Goal: Task Accomplishment & Management: Complete application form

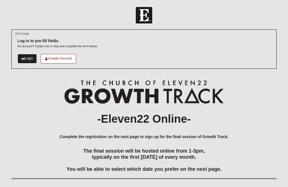
click at [30, 58] on link "Login" at bounding box center [27, 58] width 19 height 9
click at [269, 124] on h2 "-Eleven22 Online-" at bounding box center [143, 118] width 265 height 13
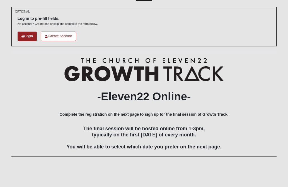
scroll to position [33, 0]
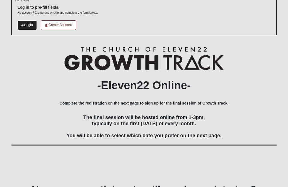
click at [29, 25] on link "Login" at bounding box center [27, 24] width 19 height 9
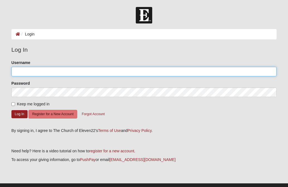
click at [27, 68] on input "Username" at bounding box center [143, 71] width 265 height 9
type input "r"
type input "revivalshowers7@gmail.com"
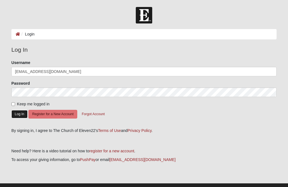
click at [20, 113] on button "Log In" at bounding box center [19, 114] width 16 height 8
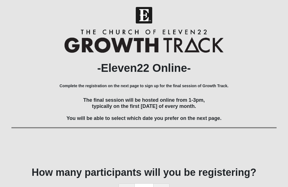
click at [256, 91] on div "-Eleven22 Online- Complete the registration on the next page to sign up for the…" at bounding box center [143, 93] width 265 height 129
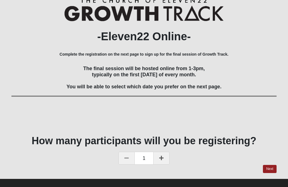
scroll to position [38, 0]
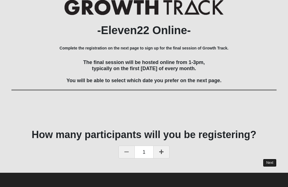
click at [270, 164] on link "Next" at bounding box center [270, 162] width 14 height 8
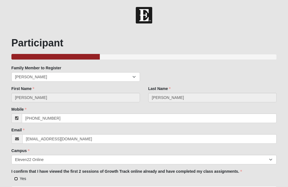
click at [16, 179] on input "Yes" at bounding box center [16, 179] width 4 height 4
checkbox input "true"
click at [265, 173] on div "I confirm that I have viewed the first 2 sessions of Growth Track online alread…" at bounding box center [143, 174] width 265 height 13
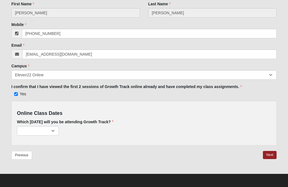
scroll to position [86, 0]
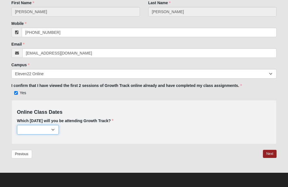
click at [54, 129] on select "October 5 (178 remaining) November 2 (196 remaining) December 7 (199 remaining)" at bounding box center [38, 129] width 42 height 9
select select "801"
click at [53, 129] on select "October 5 (178 remaining) November 2 (196 remaining) December 7 (199 remaining)" at bounding box center [38, 129] width 42 height 9
click at [269, 152] on link "Next" at bounding box center [270, 154] width 14 height 8
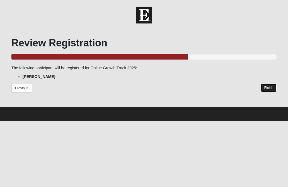
click at [267, 88] on link "Finish" at bounding box center [269, 88] width 16 height 8
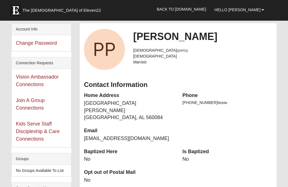
click at [272, 103] on li "(988) 698-0203 Mobile" at bounding box center [227, 103] width 90 height 6
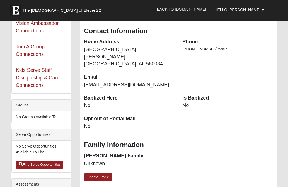
scroll to position [56, 0]
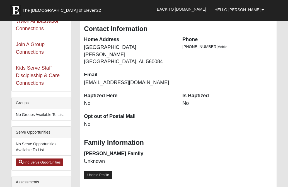
click at [99, 171] on link "Update Profile" at bounding box center [98, 175] width 28 height 8
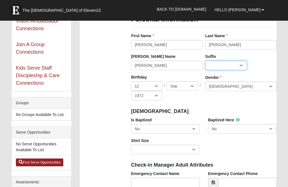
click at [240, 64] on select "Jr. Sr. Ph.D. II III IV V VI MD" at bounding box center [226, 65] width 42 height 9
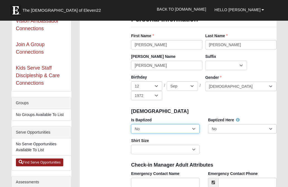
click at [193, 129] on select "No Yes" at bounding box center [165, 128] width 69 height 9
select select "True"
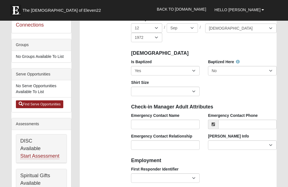
scroll to position [123, 0]
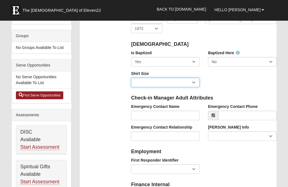
click at [193, 82] on select "Adult Small Adult Medium Adult Large Adult XL Adult XXL Adult 3XL Adult 4XL You…" at bounding box center [165, 82] width 69 height 9
select select "Adult Medium"
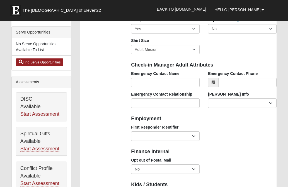
scroll to position [156, 0]
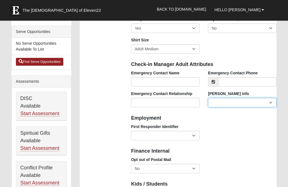
click at [271, 101] on select "Current Foster Child Current Foster Parent Former Foster Child Former Foster Pa…" at bounding box center [242, 102] width 69 height 9
click at [280, 133] on div "First Responder Identifier EMT | Paramedic | Medical Firefighter | Fire Departm…" at bounding box center [204, 134] width 154 height 21
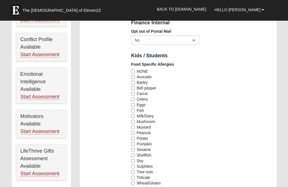
scroll to position [290, 0]
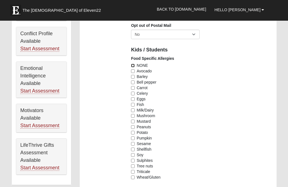
click at [133, 67] on input "NONE" at bounding box center [133, 66] width 4 height 4
checkbox input "true"
click at [248, 96] on div "Food Specific Allergies NONE Avocado Barley Bell pepper Carrot Celery Eggs Fish…" at bounding box center [204, 120] width 154 height 128
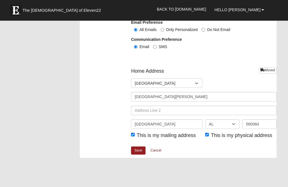
scroll to position [703, 0]
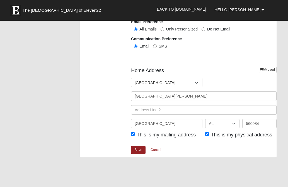
click at [196, 82] on div at bounding box center [197, 82] width 10 height 9
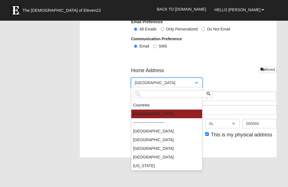
click at [152, 95] on input "search" at bounding box center [172, 94] width 79 height 8
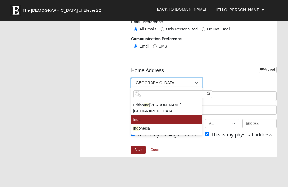
type input "Ind"
click at [144, 115] on li "Ind ia" at bounding box center [166, 119] width 71 height 9
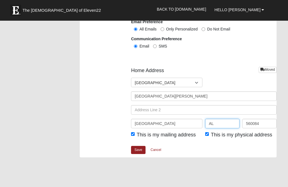
click at [215, 123] on input "AL" at bounding box center [222, 123] width 34 height 9
type input "A"
type input "[GEOGRAPHIC_DATA]"
click at [135, 151] on link "Save" at bounding box center [138, 150] width 15 height 8
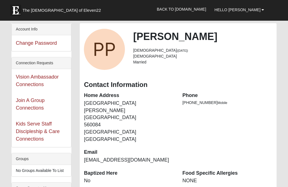
click at [262, 103] on li "[PHONE_NUMBER] Mobile" at bounding box center [227, 103] width 90 height 6
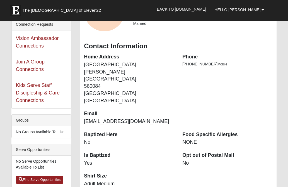
scroll to position [45, 0]
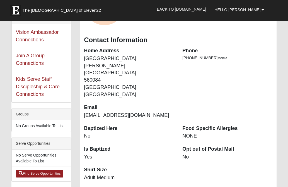
click at [274, 138] on div "Food Specific Allergies NONE" at bounding box center [227, 135] width 98 height 21
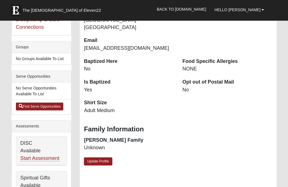
scroll to position [123, 0]
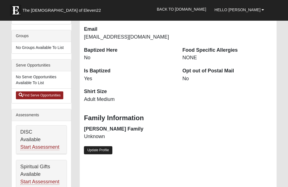
click at [104, 146] on link "Update Profile" at bounding box center [98, 150] width 28 height 8
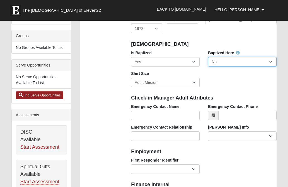
click at [271, 61] on select "No Yes" at bounding box center [242, 61] width 69 height 9
select select "True"
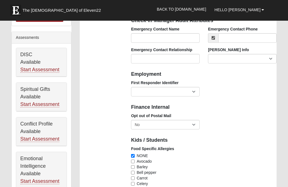
scroll to position [201, 0]
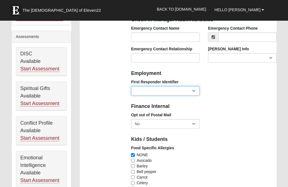
click at [194, 91] on select "EMT | Paramedic | Medical Firefighter | Fire Department Police Officer | Sherif…" at bounding box center [165, 90] width 69 height 9
click at [262, 138] on h4 "Kids / Students" at bounding box center [204, 139] width 146 height 6
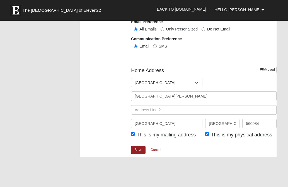
scroll to position [714, 0]
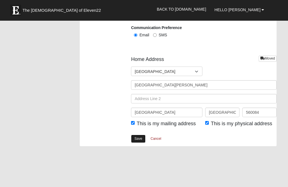
click at [139, 137] on link "Save" at bounding box center [138, 138] width 15 height 8
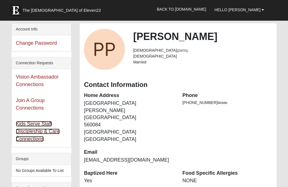
click at [36, 134] on link "Kids Serve Staff Discipleship & Care Connections" at bounding box center [38, 131] width 44 height 21
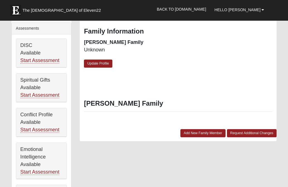
scroll to position [201, 0]
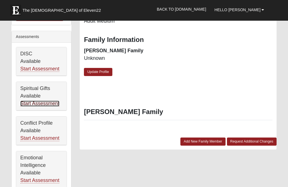
click at [41, 103] on link "Start Assessment" at bounding box center [39, 103] width 39 height 6
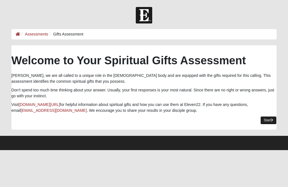
click at [268, 120] on link "Start" at bounding box center [269, 120] width 16 height 8
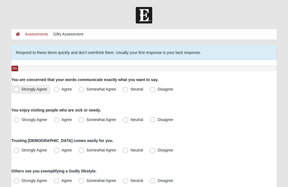
click at [21, 89] on span "Strongly Agree" at bounding box center [34, 89] width 26 height 4
click at [18, 89] on input "Strongly Agree" at bounding box center [18, 89] width 4 height 4
radio input "true"
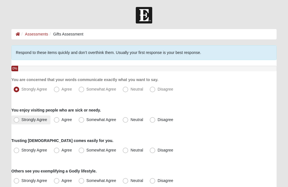
click at [21, 120] on span "Strongly Agree" at bounding box center [34, 119] width 26 height 4
click at [18, 120] on input "Strongly Agree" at bounding box center [18, 120] width 4 height 4
radio input "true"
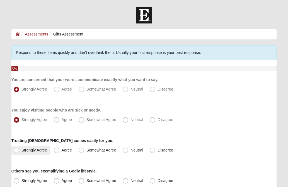
click at [21, 148] on span "Strongly Agree" at bounding box center [34, 150] width 26 height 4
click at [16, 148] on input "Strongly Agree" at bounding box center [18, 150] width 4 height 4
radio input "true"
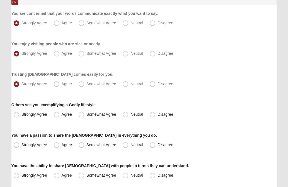
scroll to position [67, 0]
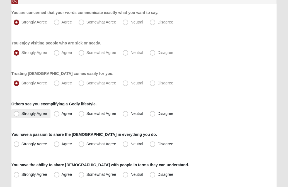
click at [21, 112] on span "Strongly Agree" at bounding box center [34, 113] width 26 height 4
click at [17, 112] on input "Strongly Agree" at bounding box center [18, 114] width 4 height 4
radio input "true"
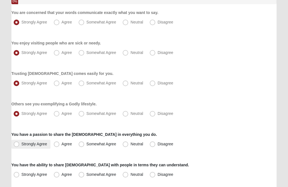
click at [21, 144] on span "Strongly Agree" at bounding box center [34, 143] width 26 height 4
click at [17, 144] on input "Strongly Agree" at bounding box center [18, 144] width 4 height 4
radio input "true"
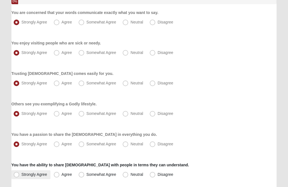
click at [21, 174] on span "Strongly Agree" at bounding box center [34, 174] width 26 height 4
click at [16, 174] on input "Strongly Agree" at bounding box center [18, 174] width 4 height 4
radio input "true"
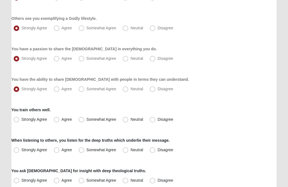
scroll to position [156, 0]
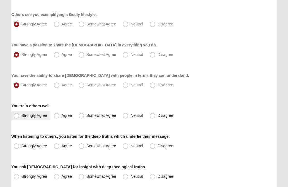
click at [21, 114] on span "Strongly Agree" at bounding box center [34, 115] width 26 height 4
click at [17, 114] on input "Strongly Agree" at bounding box center [18, 116] width 4 height 4
radio input "true"
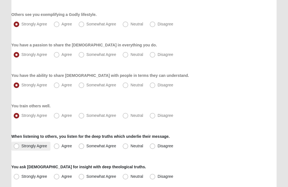
click at [21, 146] on span "Strongly Agree" at bounding box center [34, 145] width 26 height 4
click at [16, 146] on input "Strongly Agree" at bounding box center [18, 146] width 4 height 4
radio input "true"
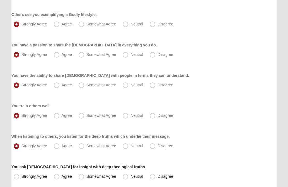
click at [4, 141] on form "Hello Priscilla My Account Log Out Gifts Assessment Assessments Gifts Assessmen…" at bounding box center [144, 161] width 288 height 620
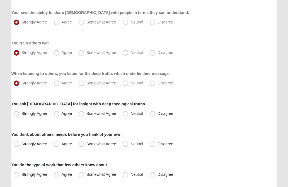
scroll to position [223, 0]
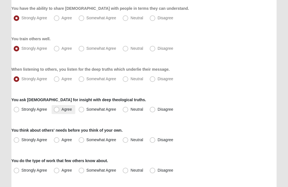
click at [62, 107] on span "Agree" at bounding box center [67, 109] width 10 height 4
click at [57, 107] on input "Agree" at bounding box center [58, 109] width 4 height 4
radio input "true"
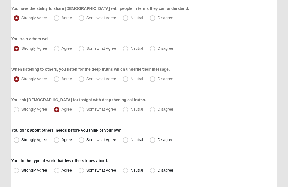
click at [4, 114] on form "Hello Priscilla My Account Log Out Gifts Assessment Assessments Gifts Assessmen…" at bounding box center [144, 94] width 288 height 620
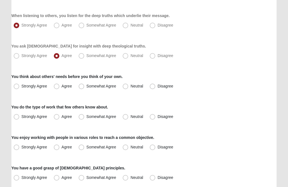
scroll to position [279, 0]
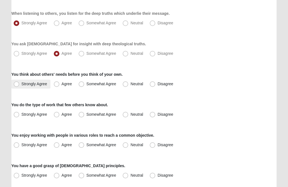
click at [21, 84] on span "Strongly Agree" at bounding box center [34, 83] width 26 height 4
click at [17, 84] on input "Strongly Agree" at bounding box center [18, 84] width 4 height 4
radio input "true"
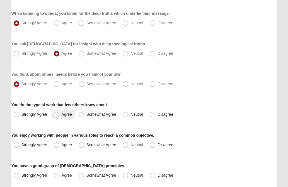
click at [62, 115] on span "Agree" at bounding box center [67, 114] width 10 height 4
click at [56, 115] on input "Agree" at bounding box center [58, 114] width 4 height 4
radio input "true"
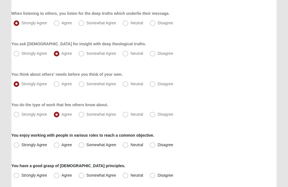
click at [5, 118] on form "Hello Priscilla My Account Log Out Gifts Assessment Assessments Gifts Assessmen…" at bounding box center [144, 38] width 288 height 620
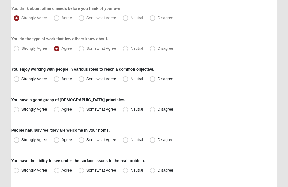
scroll to position [346, 0]
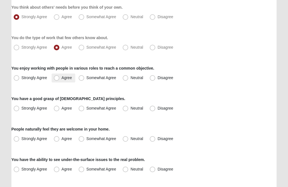
click at [62, 78] on span "Agree" at bounding box center [67, 77] width 10 height 4
click at [57, 78] on input "Agree" at bounding box center [58, 78] width 4 height 4
radio input "true"
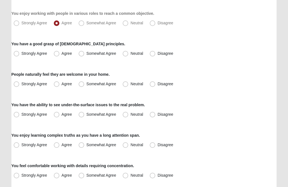
scroll to position [402, 0]
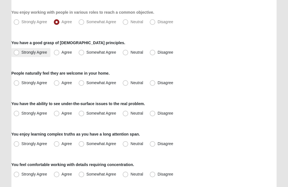
click at [21, 53] on span "Strongly Agree" at bounding box center [34, 52] width 26 height 4
click at [17, 53] on input "Strongly Agree" at bounding box center [18, 52] width 4 height 4
radio input "true"
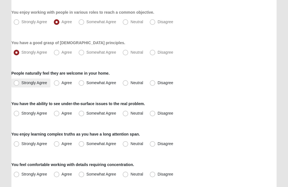
click at [21, 83] on span "Strongly Agree" at bounding box center [34, 82] width 26 height 4
click at [16, 83] on input "Strongly Agree" at bounding box center [18, 83] width 4 height 4
radio input "true"
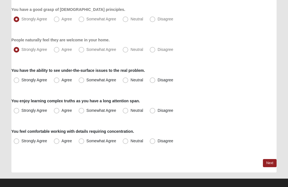
scroll to position [435, 0]
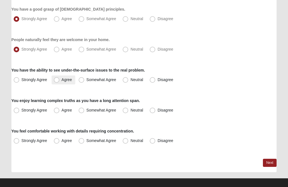
click at [62, 80] on span "Agree" at bounding box center [67, 79] width 10 height 4
click at [57, 80] on input "Agree" at bounding box center [58, 80] width 4 height 4
radio input "true"
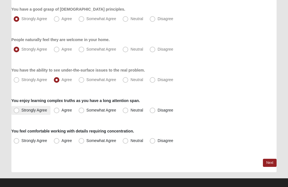
click at [21, 109] on span "Strongly Agree" at bounding box center [34, 110] width 26 height 4
click at [17, 109] on input "Strongly Agree" at bounding box center [18, 110] width 4 height 4
radio input "true"
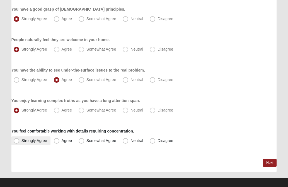
click at [21, 140] on span "Strongly Agree" at bounding box center [34, 140] width 26 height 4
click at [16, 140] on input "Strongly Agree" at bounding box center [18, 141] width 4 height 4
radio input "true"
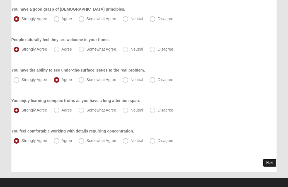
click at [264, 163] on link "Next" at bounding box center [270, 162] width 14 height 8
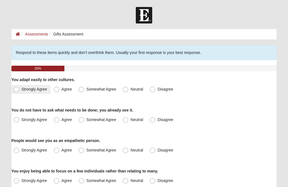
click at [21, 89] on span "Strongly Agree" at bounding box center [34, 89] width 26 height 4
click at [16, 89] on input "Strongly Agree" at bounding box center [18, 89] width 4 height 4
radio input "true"
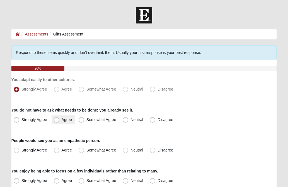
click at [62, 119] on span "Agree" at bounding box center [67, 119] width 10 height 4
click at [57, 119] on input "Agree" at bounding box center [58, 120] width 4 height 4
radio input "true"
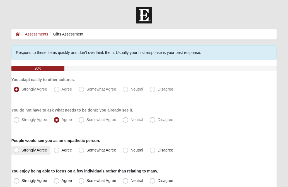
click at [21, 150] on span "Strongly Agree" at bounding box center [34, 150] width 26 height 4
click at [16, 150] on input "Strongly Agree" at bounding box center [18, 150] width 4 height 4
radio input "true"
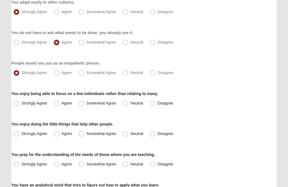
scroll to position [78, 0]
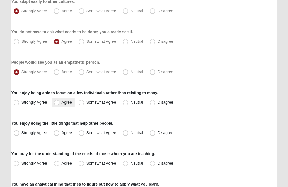
click at [62, 103] on span "Agree" at bounding box center [67, 102] width 10 height 4
click at [56, 103] on input "Agree" at bounding box center [58, 102] width 4 height 4
radio input "true"
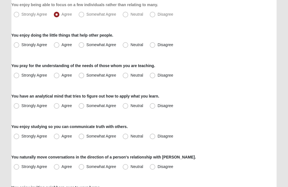
scroll to position [167, 0]
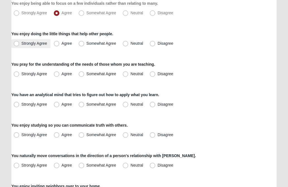
click at [21, 44] on span "Strongly Agree" at bounding box center [34, 43] width 26 height 4
click at [17, 44] on input "Strongly Agree" at bounding box center [18, 44] width 4 height 4
radio input "true"
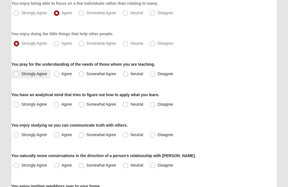
click at [21, 74] on span "Strongly Agree" at bounding box center [34, 73] width 26 height 4
click at [17, 74] on input "Strongly Agree" at bounding box center [18, 74] width 4 height 4
radio input "true"
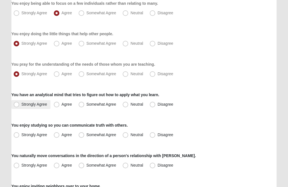
click at [21, 103] on span "Strongly Agree" at bounding box center [34, 104] width 26 height 4
click at [16, 103] on input "Strongly Agree" at bounding box center [18, 104] width 4 height 4
radio input "true"
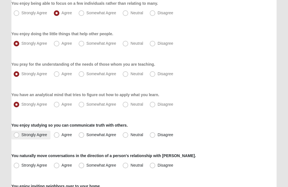
click at [21, 136] on span "Strongly Agree" at bounding box center [34, 134] width 26 height 4
click at [17, 136] on input "Strongly Agree" at bounding box center [18, 135] width 4 height 4
radio input "true"
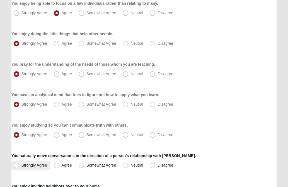
click at [21, 166] on span "Strongly Agree" at bounding box center [34, 165] width 26 height 4
click at [18, 166] on input "Strongly Agree" at bounding box center [18, 165] width 4 height 4
radio input "true"
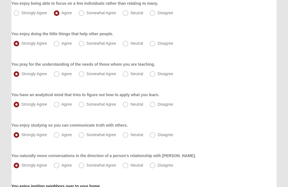
click at [6, 152] on form "Hello Priscilla My Account Log Out Gifts Assessment Assessments Gifts Assessmen…" at bounding box center [144, 150] width 288 height 621
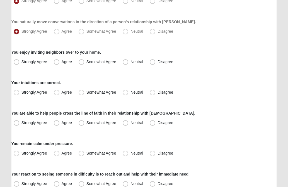
scroll to position [301, 0]
click at [62, 62] on span "Agree" at bounding box center [67, 61] width 10 height 4
click at [57, 62] on input "Agree" at bounding box center [58, 62] width 4 height 4
radio input "true"
click at [3, 86] on form "Hello Priscilla My Account Log Out Gifts Assessment Assessments Gifts Assessmen…" at bounding box center [144, 16] width 288 height 621
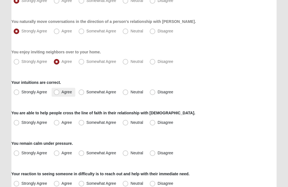
click at [62, 92] on span "Agree" at bounding box center [67, 92] width 10 height 4
click at [56, 92] on input "Agree" at bounding box center [58, 92] width 4 height 4
radio input "true"
click at [3, 100] on form "Hello Priscilla My Account Log Out Gifts Assessment Assessments Gifts Assessmen…" at bounding box center [144, 16] width 288 height 621
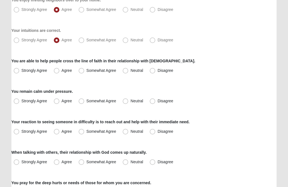
scroll to position [357, 0]
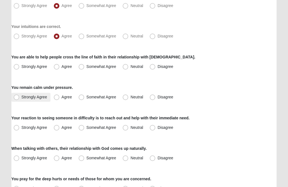
click at [21, 97] on span "Strongly Agree" at bounding box center [34, 97] width 26 height 4
click at [17, 97] on input "Strongly Agree" at bounding box center [18, 97] width 4 height 4
radio input "true"
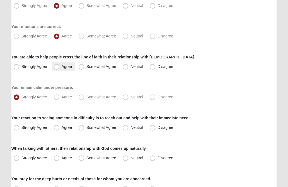
click at [62, 67] on span "Agree" at bounding box center [67, 66] width 10 height 4
click at [56, 67] on input "Agree" at bounding box center [58, 67] width 4 height 4
radio input "true"
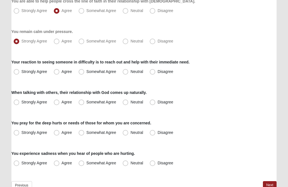
scroll to position [424, 0]
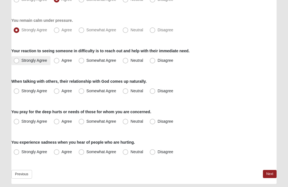
click at [21, 59] on span "Strongly Agree" at bounding box center [34, 60] width 26 height 4
click at [17, 59] on input "Strongly Agree" at bounding box center [18, 61] width 4 height 4
radio input "true"
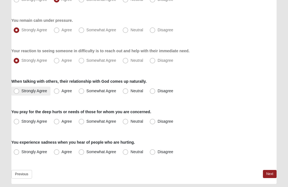
click at [21, 93] on span "Strongly Agree" at bounding box center [34, 90] width 26 height 4
click at [16, 93] on input "Strongly Agree" at bounding box center [18, 91] width 4 height 4
radio input "true"
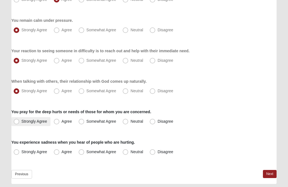
click at [21, 121] on span "Strongly Agree" at bounding box center [34, 121] width 26 height 4
click at [16, 121] on input "Strongly Agree" at bounding box center [18, 121] width 4 height 4
radio input "true"
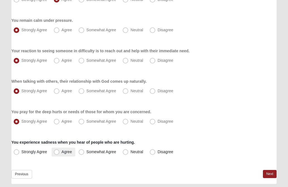
click at [62, 152] on span "Agree" at bounding box center [67, 151] width 10 height 4
click at [56, 152] on input "Agree" at bounding box center [58, 152] width 4 height 4
radio input "true"
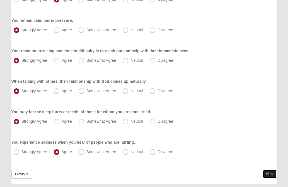
click at [268, 172] on link "Next" at bounding box center [270, 174] width 14 height 8
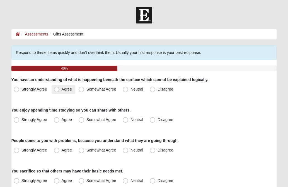
click at [62, 88] on span "Agree" at bounding box center [67, 89] width 10 height 4
click at [57, 88] on input "Agree" at bounding box center [58, 89] width 4 height 4
radio input "true"
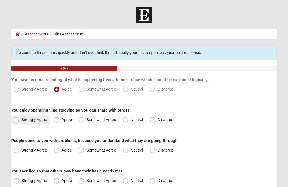
click at [21, 121] on span "Strongly Agree" at bounding box center [34, 119] width 26 height 4
click at [16, 121] on input "Strongly Agree" at bounding box center [18, 120] width 4 height 4
radio input "true"
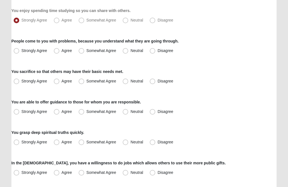
scroll to position [100, 0]
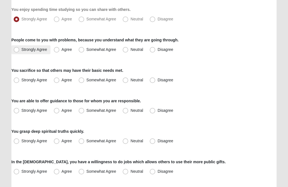
click at [21, 49] on span "Strongly Agree" at bounding box center [34, 49] width 26 height 4
click at [17, 49] on input "Strongly Agree" at bounding box center [18, 50] width 4 height 4
radio input "true"
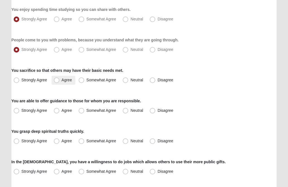
click at [62, 80] on span "Agree" at bounding box center [67, 80] width 10 height 4
click at [57, 80] on input "Agree" at bounding box center [58, 80] width 4 height 4
radio input "true"
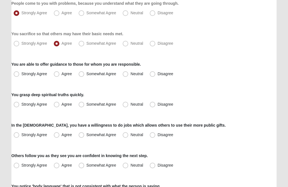
scroll to position [145, 0]
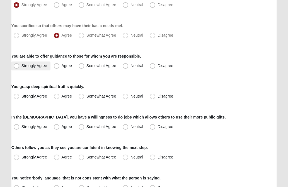
click at [21, 66] on span "Strongly Agree" at bounding box center [34, 65] width 26 height 4
click at [17, 66] on input "Strongly Agree" at bounding box center [18, 66] width 4 height 4
radio input "true"
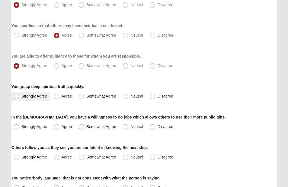
click at [21, 95] on span "Strongly Agree" at bounding box center [34, 96] width 26 height 4
click at [16, 95] on input "Strongly Agree" at bounding box center [18, 96] width 4 height 4
radio input "true"
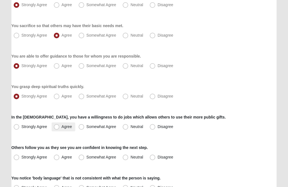
click at [62, 127] on span "Agree" at bounding box center [67, 126] width 10 height 4
click at [57, 127] on input "Agree" at bounding box center [58, 127] width 4 height 4
radio input "true"
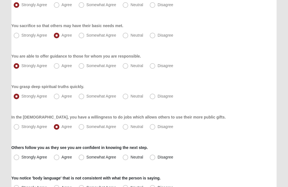
click at [5, 129] on form "Hello Priscilla My Account Log Out Gifts Assessment Assessments Gifts Assessmen…" at bounding box center [144, 172] width 288 height 621
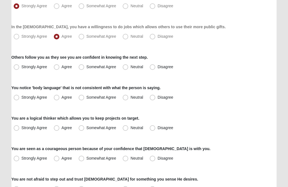
scroll to position [245, 0]
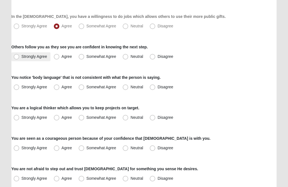
click at [21, 58] on span "Strongly Agree" at bounding box center [34, 56] width 26 height 4
click at [17, 58] on input "Strongly Agree" at bounding box center [18, 57] width 4 height 4
radio input "true"
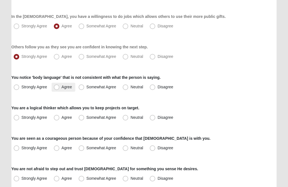
click at [62, 88] on span "Agree" at bounding box center [67, 87] width 10 height 4
click at [56, 88] on input "Agree" at bounding box center [58, 87] width 4 height 4
radio input "true"
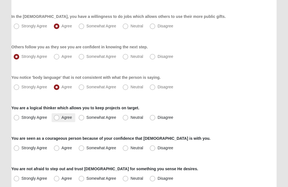
click at [62, 117] on span "Agree" at bounding box center [67, 117] width 10 height 4
click at [56, 117] on input "Agree" at bounding box center [58, 117] width 4 height 4
radio input "true"
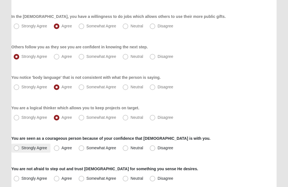
click at [21, 147] on span "Strongly Agree" at bounding box center [34, 147] width 26 height 4
click at [16, 147] on input "Strongly Agree" at bounding box center [18, 148] width 4 height 4
radio input "true"
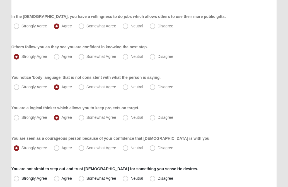
click at [3, 141] on form "Hello Priscilla My Account Log Out Gifts Assessment Assessments Gifts Assessmen…" at bounding box center [144, 71] width 288 height 621
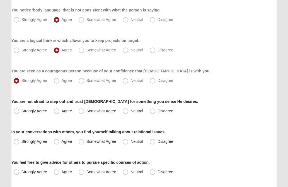
scroll to position [335, 0]
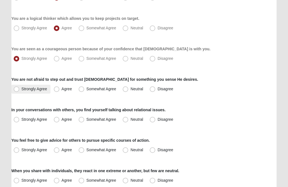
click at [21, 90] on span "Strongly Agree" at bounding box center [34, 88] width 26 height 4
click at [17, 90] on input "Strongly Agree" at bounding box center [18, 89] width 4 height 4
radio input "true"
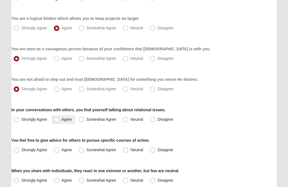
click at [62, 120] on span "Agree" at bounding box center [67, 119] width 10 height 4
click at [58, 120] on input "Agree" at bounding box center [58, 119] width 4 height 4
radio input "true"
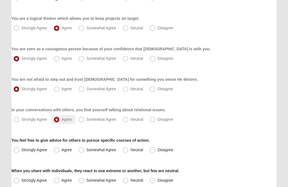
click at [62, 120] on span "Agree" at bounding box center [67, 119] width 10 height 4
click at [57, 120] on input "Agree" at bounding box center [58, 119] width 4 height 4
click at [86, 119] on span "Somewhat Agree" at bounding box center [101, 119] width 30 height 4
click at [82, 119] on input "Somewhat Agree" at bounding box center [83, 119] width 4 height 4
radio input "true"
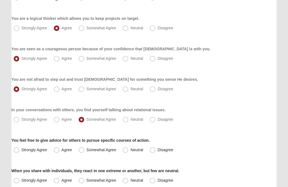
click at [62, 151] on span "Agree" at bounding box center [67, 149] width 10 height 4
click at [56, 151] on input "Agree" at bounding box center [58, 150] width 4 height 4
radio input "true"
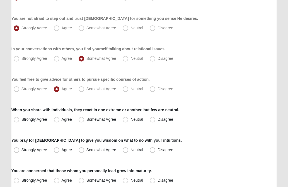
scroll to position [402, 0]
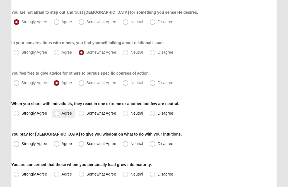
click at [62, 114] on span "Agree" at bounding box center [67, 113] width 10 height 4
click at [57, 114] on input "Agree" at bounding box center [58, 113] width 4 height 4
radio input "true"
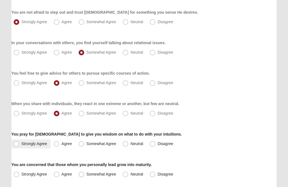
click at [21, 143] on span "Strongly Agree" at bounding box center [34, 143] width 26 height 4
click at [17, 143] on input "Strongly Agree" at bounding box center [18, 144] width 4 height 4
radio input "true"
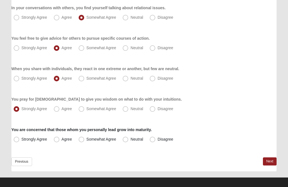
scroll to position [441, 0]
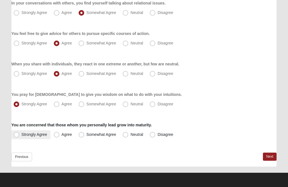
click at [21, 135] on span "Strongly Agree" at bounding box center [34, 134] width 26 height 4
click at [18, 135] on input "Strongly Agree" at bounding box center [18, 135] width 4 height 4
radio input "true"
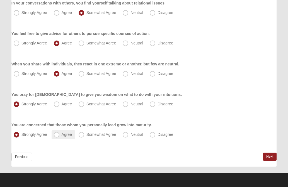
click at [62, 134] on span "Agree" at bounding box center [67, 134] width 10 height 4
click at [56, 134] on input "Agree" at bounding box center [58, 135] width 4 height 4
radio input "true"
click at [268, 156] on link "Next" at bounding box center [270, 156] width 14 height 8
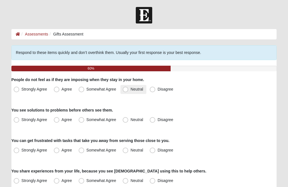
click at [131, 90] on span "Neutral" at bounding box center [137, 89] width 13 height 4
click at [126, 90] on input "Neutral" at bounding box center [127, 89] width 4 height 4
radio input "true"
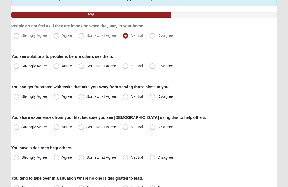
scroll to position [56, 0]
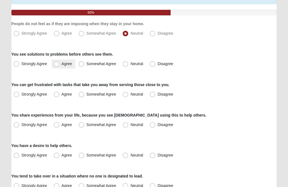
click at [62, 64] on span "Agree" at bounding box center [67, 63] width 10 height 4
click at [57, 64] on input "Agree" at bounding box center [58, 64] width 4 height 4
radio input "true"
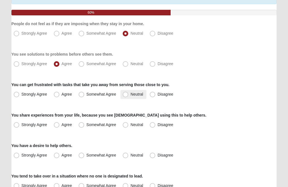
click at [131, 95] on span "Neutral" at bounding box center [137, 94] width 13 height 4
click at [127, 95] on input "Neutral" at bounding box center [127, 94] width 4 height 4
radio input "true"
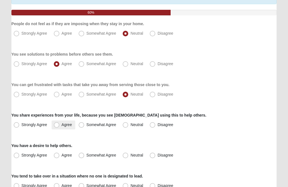
click at [62, 125] on span "Agree" at bounding box center [67, 124] width 10 height 4
click at [57, 125] on input "Agree" at bounding box center [58, 125] width 4 height 4
radio input "true"
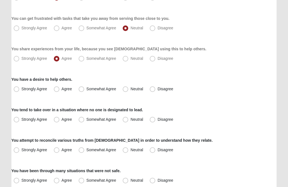
scroll to position [123, 0]
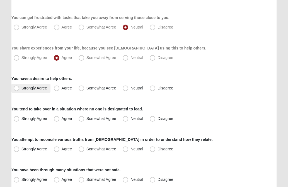
click at [21, 88] on span "Strongly Agree" at bounding box center [34, 88] width 26 height 4
click at [18, 88] on input "Strongly Agree" at bounding box center [18, 88] width 4 height 4
radio input "true"
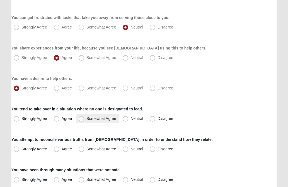
click at [86, 119] on span "Somewhat Agree" at bounding box center [101, 118] width 30 height 4
click at [82, 119] on input "Somewhat Agree" at bounding box center [83, 119] width 4 height 4
radio input "true"
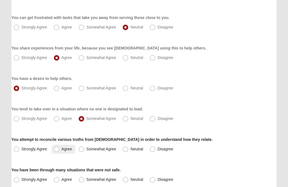
click at [62, 148] on span "Agree" at bounding box center [67, 148] width 10 height 4
click at [56, 148] on input "Agree" at bounding box center [58, 149] width 4 height 4
radio input "true"
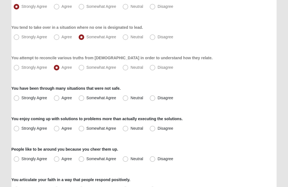
scroll to position [212, 0]
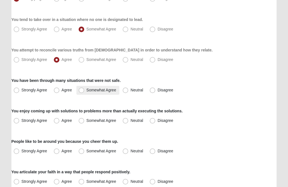
click at [86, 90] on span "Somewhat Agree" at bounding box center [101, 90] width 30 height 4
click at [82, 90] on input "Somewhat Agree" at bounding box center [83, 90] width 4 height 4
radio input "true"
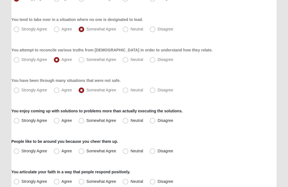
click at [5, 110] on form "Hello Priscilla My Account Log Out Gifts Assessment Assessments Gifts Assessmen…" at bounding box center [144, 105] width 288 height 621
click at [62, 120] on span "Agree" at bounding box center [67, 120] width 10 height 4
click at [58, 120] on input "Agree" at bounding box center [58, 121] width 4 height 4
radio input "true"
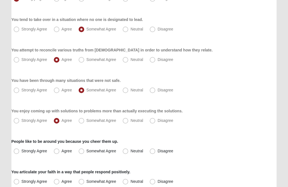
click at [5, 120] on form "Hello Priscilla My Account Log Out Gifts Assessment Assessments Gifts Assessmen…" at bounding box center [144, 105] width 288 height 621
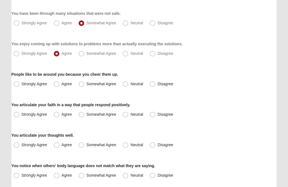
scroll to position [290, 0]
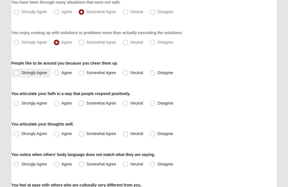
click at [21, 73] on span "Strongly Agree" at bounding box center [34, 72] width 26 height 4
click at [18, 73] on input "Strongly Agree" at bounding box center [18, 73] width 4 height 4
radio input "true"
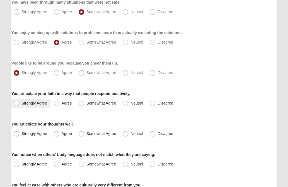
click at [21, 103] on span "Strongly Agree" at bounding box center [34, 103] width 26 height 4
click at [17, 103] on input "Strongly Agree" at bounding box center [18, 103] width 4 height 4
radio input "true"
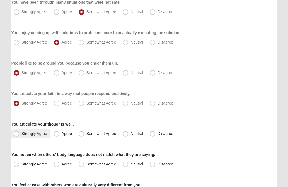
click at [21, 132] on span "Strongly Agree" at bounding box center [34, 133] width 26 height 4
click at [17, 132] on input "Strongly Agree" at bounding box center [18, 134] width 4 height 4
radio input "true"
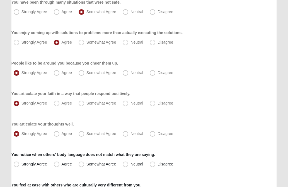
click at [5, 133] on form "Hello Priscilla My Account Log Out Gifts Assessment Assessments Gifts Assessmen…" at bounding box center [144, 27] width 288 height 621
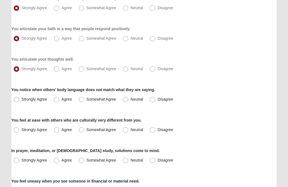
scroll to position [357, 0]
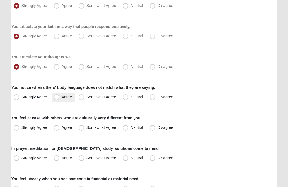
click at [62, 98] on span "Agree" at bounding box center [67, 97] width 10 height 4
click at [56, 98] on input "Agree" at bounding box center [58, 97] width 4 height 4
radio input "true"
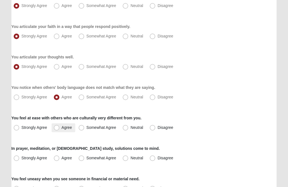
click at [62, 127] on span "Agree" at bounding box center [67, 127] width 10 height 4
click at [56, 127] on input "Agree" at bounding box center [58, 128] width 4 height 4
radio input "true"
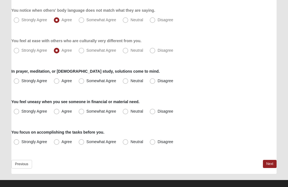
scroll to position [435, 0]
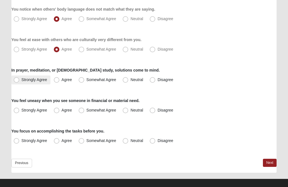
click at [21, 81] on span "Strongly Agree" at bounding box center [34, 79] width 26 height 4
click at [18, 81] on input "Strongly Agree" at bounding box center [18, 80] width 4 height 4
radio input "true"
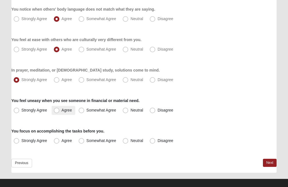
click at [62, 111] on span "Agree" at bounding box center [67, 110] width 10 height 4
click at [56, 111] on input "Agree" at bounding box center [58, 110] width 4 height 4
radio input "true"
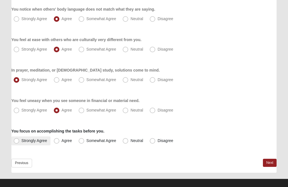
click at [21, 141] on span "Strongly Agree" at bounding box center [34, 140] width 26 height 4
click at [16, 141] on input "Strongly Agree" at bounding box center [18, 141] width 4 height 4
radio input "true"
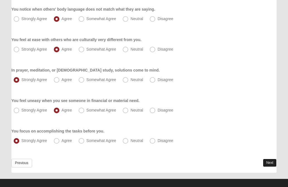
click at [266, 162] on link "Next" at bounding box center [270, 162] width 14 height 8
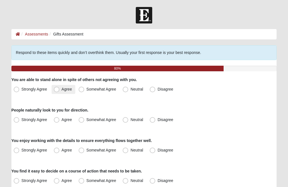
click at [62, 89] on span "Agree" at bounding box center [67, 89] width 10 height 4
click at [56, 89] on input "Agree" at bounding box center [58, 89] width 4 height 4
radio input "true"
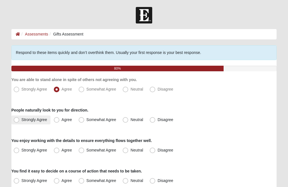
click at [21, 120] on span "Strongly Agree" at bounding box center [34, 119] width 26 height 4
click at [16, 120] on input "Strongly Agree" at bounding box center [18, 120] width 4 height 4
radio input "true"
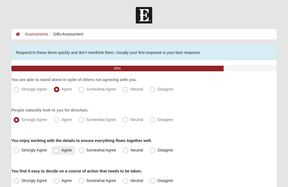
click at [62, 151] on span "Agree" at bounding box center [67, 150] width 10 height 4
click at [57, 151] on input "Agree" at bounding box center [58, 150] width 4 height 4
radio input "true"
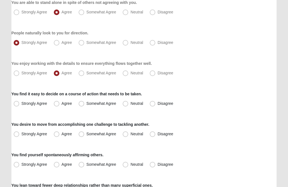
scroll to position [78, 0]
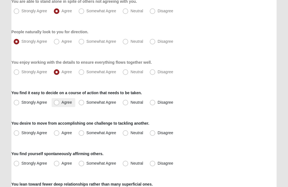
click at [62, 103] on span "Agree" at bounding box center [67, 102] width 10 height 4
click at [57, 103] on input "Agree" at bounding box center [58, 102] width 4 height 4
radio input "true"
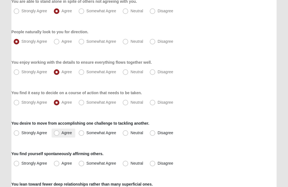
click at [62, 133] on span "Agree" at bounding box center [67, 132] width 10 height 4
click at [56, 133] on input "Agree" at bounding box center [58, 133] width 4 height 4
radio input "true"
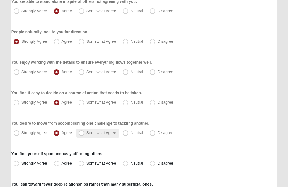
click at [86, 134] on span "Somewhat Agree" at bounding box center [101, 132] width 30 height 4
click at [82, 134] on input "Somewhat Agree" at bounding box center [83, 133] width 4 height 4
radio input "true"
click at [131, 133] on span "Neutral" at bounding box center [137, 132] width 13 height 4
click at [125, 133] on input "Neutral" at bounding box center [127, 133] width 4 height 4
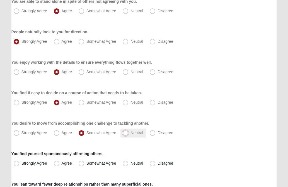
radio input "true"
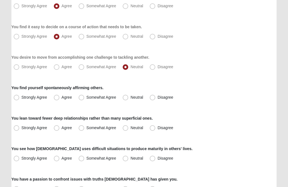
scroll to position [145, 0]
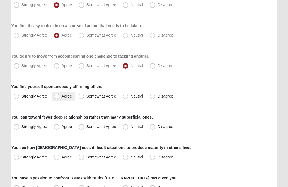
click at [62, 97] on span "Agree" at bounding box center [67, 96] width 10 height 4
click at [57, 97] on input "Agree" at bounding box center [58, 96] width 4 height 4
radio input "true"
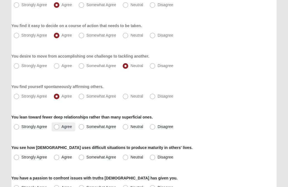
click at [62, 126] on span "Agree" at bounding box center [67, 126] width 10 height 4
click at [56, 126] on input "Agree" at bounding box center [58, 127] width 4 height 4
radio input "true"
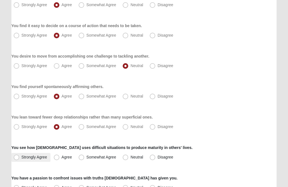
click at [21, 156] on span "Strongly Agree" at bounding box center [34, 157] width 26 height 4
click at [17, 156] on input "Strongly Agree" at bounding box center [18, 157] width 4 height 4
radio input "true"
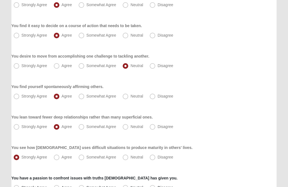
click at [4, 151] on form "Hello Priscilla My Account Log Out Gifts Assessment Assessments Gifts Assessmen…" at bounding box center [144, 172] width 288 height 621
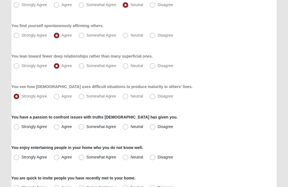
scroll to position [223, 0]
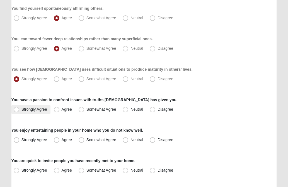
click at [21, 110] on span "Strongly Agree" at bounding box center [34, 109] width 26 height 4
click at [18, 110] on input "Strongly Agree" at bounding box center [18, 109] width 4 height 4
radio input "true"
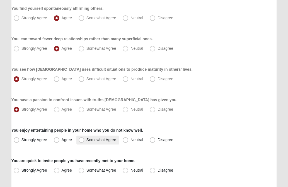
click at [86, 139] on span "Somewhat Agree" at bounding box center [101, 139] width 30 height 4
click at [81, 139] on input "Somewhat Agree" at bounding box center [83, 140] width 4 height 4
radio input "true"
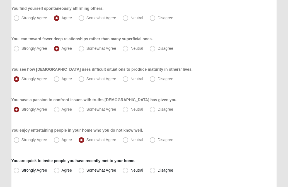
click at [4, 144] on form "Hello Priscilla My Account Log Out Gifts Assessment Assessments Gifts Assessmen…" at bounding box center [144, 94] width 288 height 621
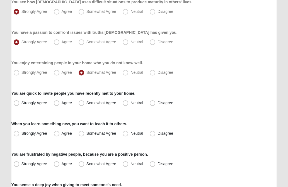
scroll to position [301, 0]
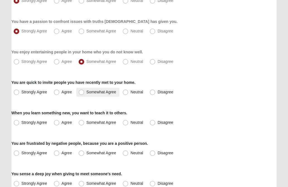
click at [86, 92] on span "Somewhat Agree" at bounding box center [101, 92] width 30 height 4
click at [82, 92] on input "Somewhat Agree" at bounding box center [83, 92] width 4 height 4
radio input "true"
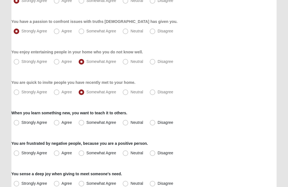
click at [3, 107] on form "Hello Priscilla My Account Log Out Gifts Assessment Assessments Gifts Assessmen…" at bounding box center [144, 16] width 288 height 621
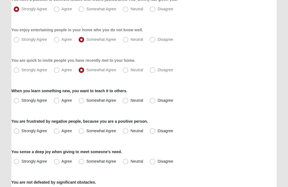
scroll to position [324, 0]
click at [62, 101] on span "Agree" at bounding box center [67, 100] width 10 height 4
click at [57, 101] on input "Agree" at bounding box center [58, 100] width 4 height 4
radio input "true"
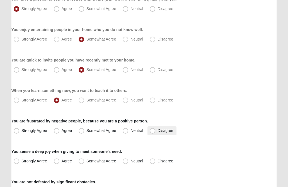
click at [158, 130] on span "Disagree" at bounding box center [166, 130] width 16 height 4
click at [154, 130] on input "Disagree" at bounding box center [154, 131] width 4 height 4
radio input "true"
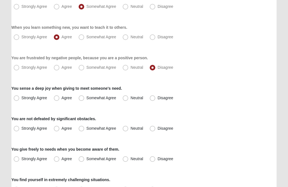
scroll to position [402, 0]
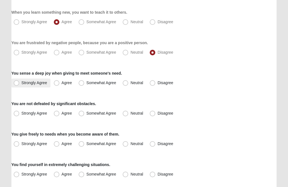
click at [21, 81] on span "Strongly Agree" at bounding box center [34, 82] width 26 height 4
click at [17, 81] on input "Strongly Agree" at bounding box center [18, 83] width 4 height 4
radio input "true"
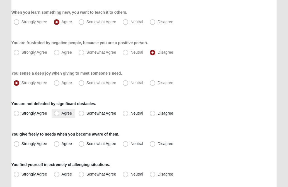
click at [62, 114] on span "Agree" at bounding box center [67, 113] width 10 height 4
click at [56, 114] on input "Agree" at bounding box center [58, 113] width 4 height 4
radio input "true"
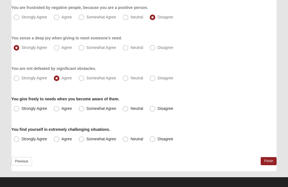
scroll to position [441, 0]
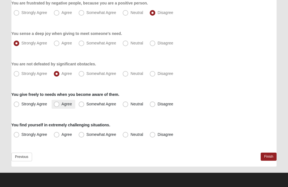
click at [62, 103] on span "Agree" at bounding box center [67, 104] width 10 height 4
click at [56, 103] on input "Agree" at bounding box center [58, 104] width 4 height 4
radio input "true"
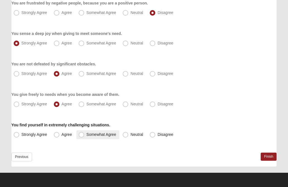
click at [86, 135] on span "Somewhat Agree" at bounding box center [101, 134] width 30 height 4
click at [81, 135] on input "Somewhat Agree" at bounding box center [83, 135] width 4 height 4
radio input "true"
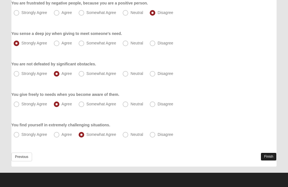
click at [264, 155] on link "Finish" at bounding box center [269, 156] width 16 height 8
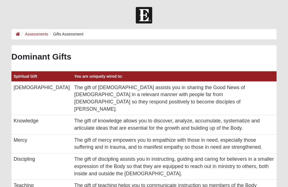
scroll to position [112, 256]
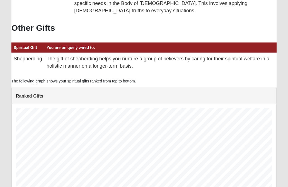
scroll to position [484, 0]
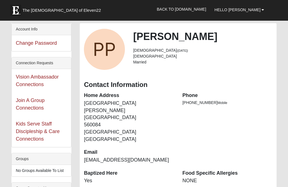
scroll to position [197, 0]
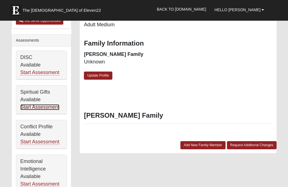
click at [47, 108] on link "Start Assessment" at bounding box center [39, 107] width 39 height 6
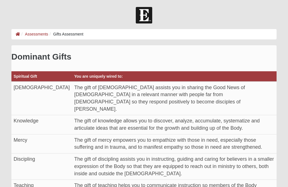
scroll to position [112, 256]
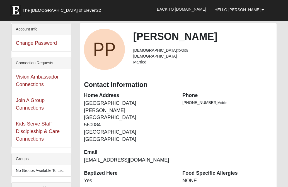
scroll to position [194, 0]
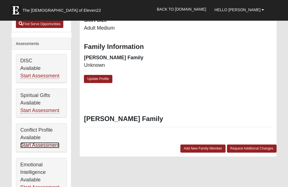
click at [50, 144] on link "Start Assessment" at bounding box center [39, 145] width 39 height 6
